Goal: Information Seeking & Learning: Learn about a topic

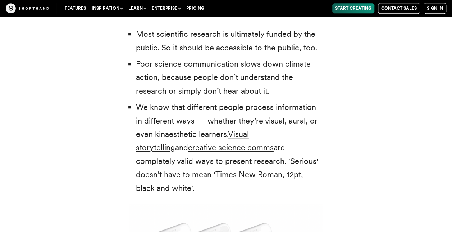
scroll to position [1556, 0]
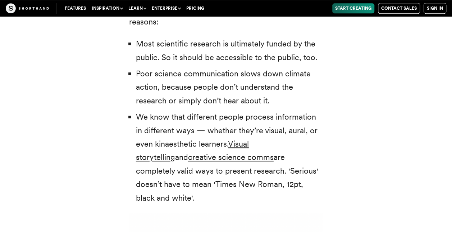
drag, startPoint x: 135, startPoint y: 72, endPoint x: 283, endPoint y: 108, distance: 152.7
click at [283, 108] on ul "Most scientific research is ultimately funded by the public. So it should be ac…" at bounding box center [226, 120] width 194 height 167
copy li "Poor science communication slows down climate action, because people don’t unde…"
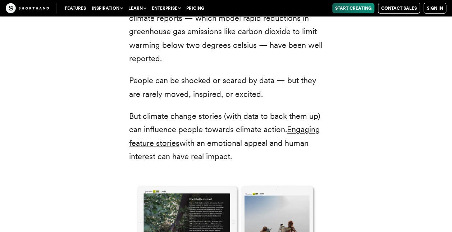
scroll to position [880, 0]
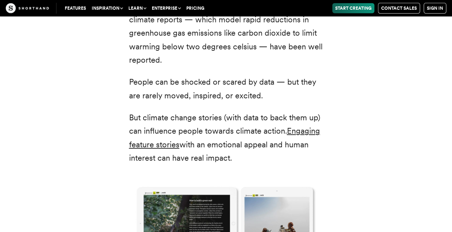
click at [288, 102] on p "People can be shocked or scared by data — but they are rarely moved, inspired, …" at bounding box center [226, 88] width 194 height 27
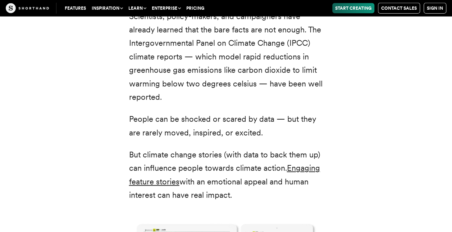
scroll to position [842, 0]
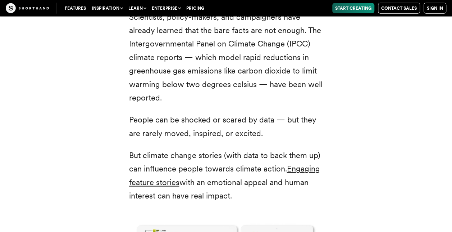
drag, startPoint x: 129, startPoint y: 116, endPoint x: 273, endPoint y: 140, distance: 145.6
click at [273, 140] on p "People can be shocked or scared by data — but they are rarely moved, inspired, …" at bounding box center [226, 126] width 194 height 27
copy p "People can be shocked or scared by data — but they are rarely moved, inspired, …"
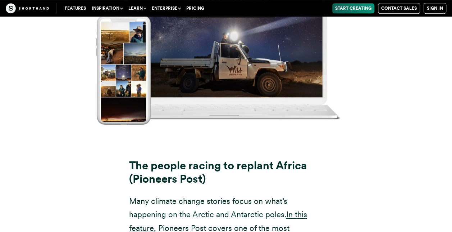
scroll to position [6981, 0]
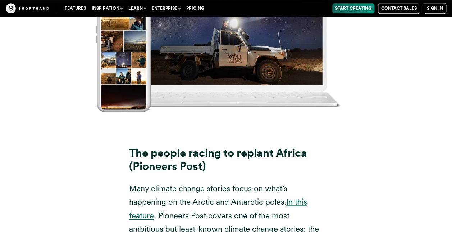
click at [294, 197] on link "In this feature" at bounding box center [218, 208] width 178 height 23
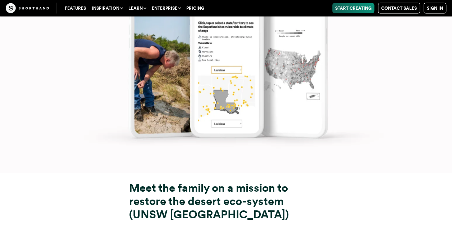
scroll to position [6237, 0]
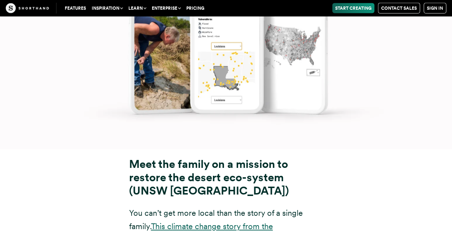
click at [273, 221] on link "This climate change story from the [GEOGRAPHIC_DATA]" at bounding box center [201, 232] width 144 height 23
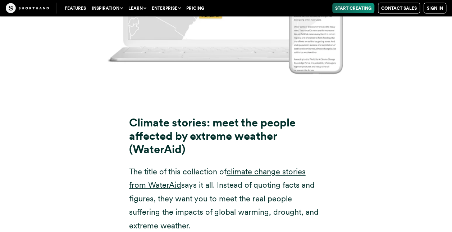
scroll to position [4762, 0]
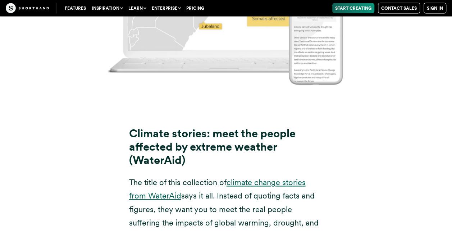
click at [246, 177] on link "climate change stories from WaterAid" at bounding box center [217, 188] width 177 height 23
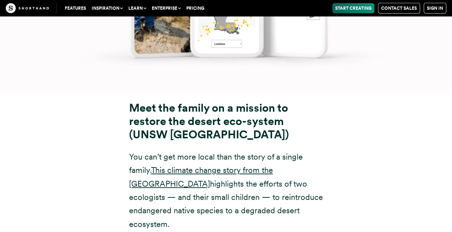
scroll to position [6293, 0]
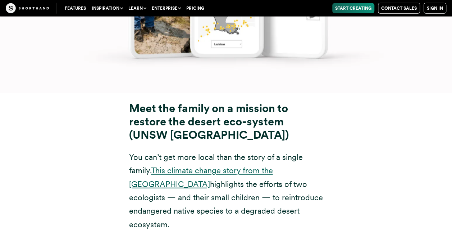
click at [207, 166] on link "This climate change story from the [GEOGRAPHIC_DATA]" at bounding box center [201, 177] width 144 height 23
